Goal: Go to known website: Access a specific website the user already knows

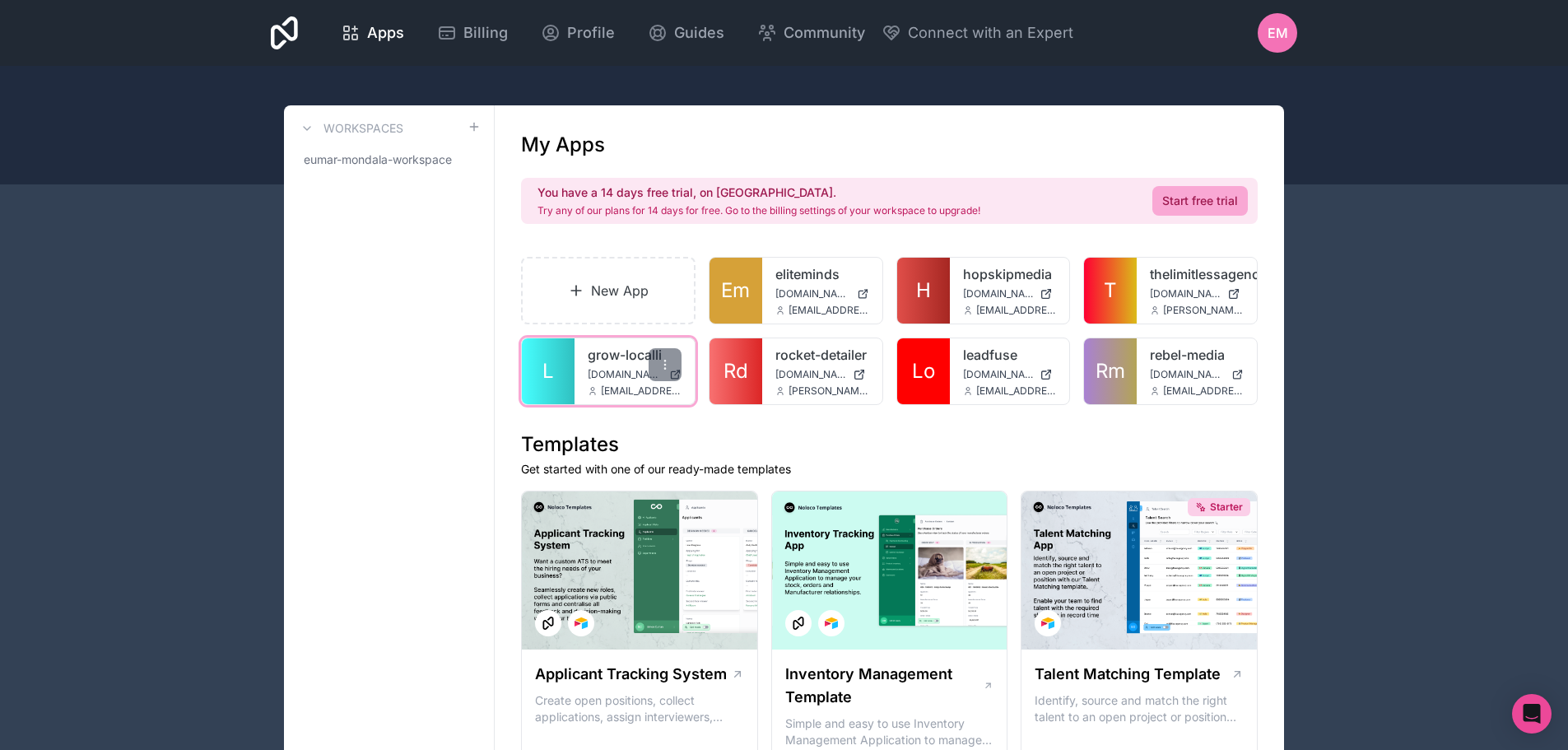
click at [616, 368] on span "[DOMAIN_NAME]" at bounding box center [625, 375] width 75 height 13
click at [555, 363] on link "L" at bounding box center [548, 372] width 53 height 66
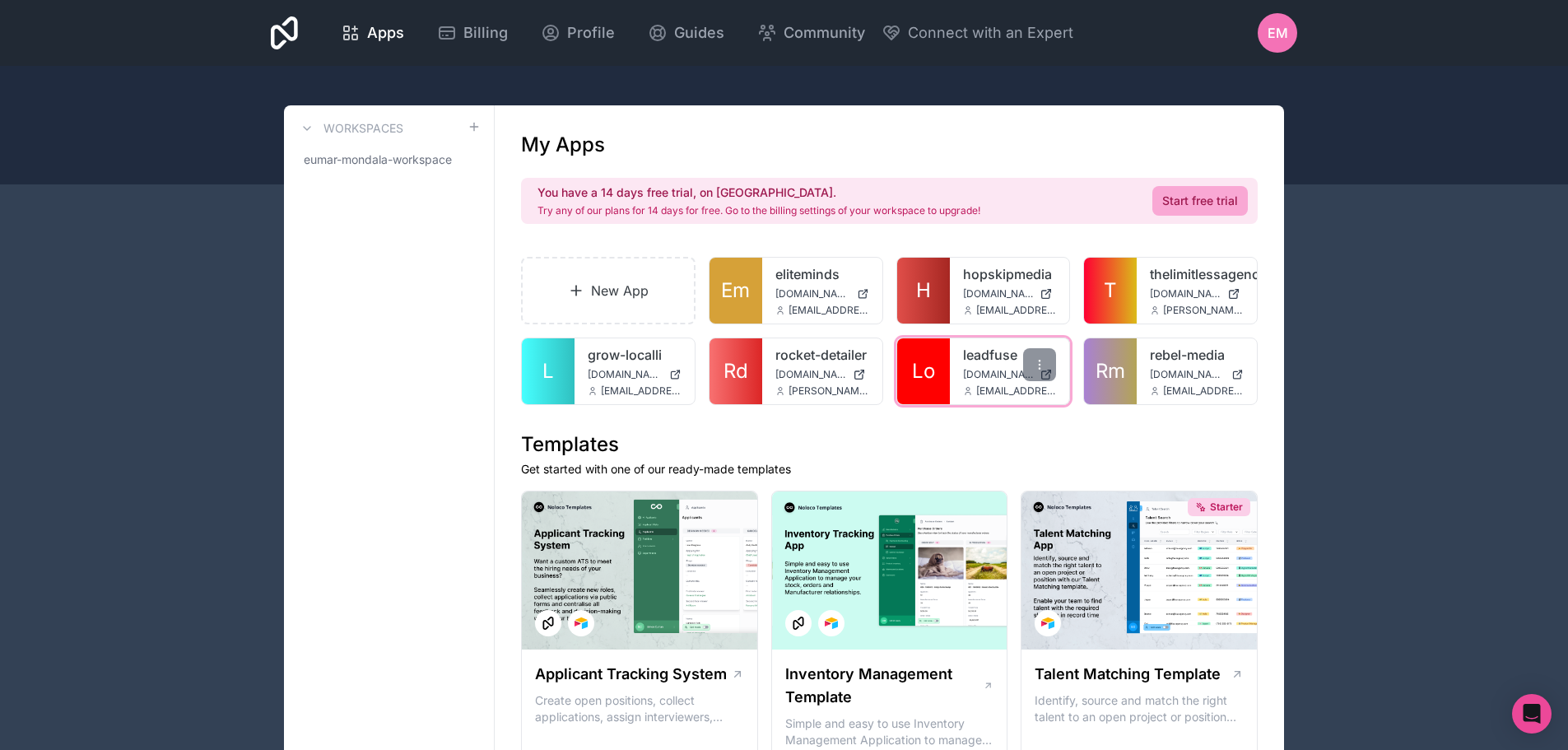
click at [939, 377] on link "Lo" at bounding box center [924, 372] width 53 height 66
